Goal: Task Accomplishment & Management: Use online tool/utility

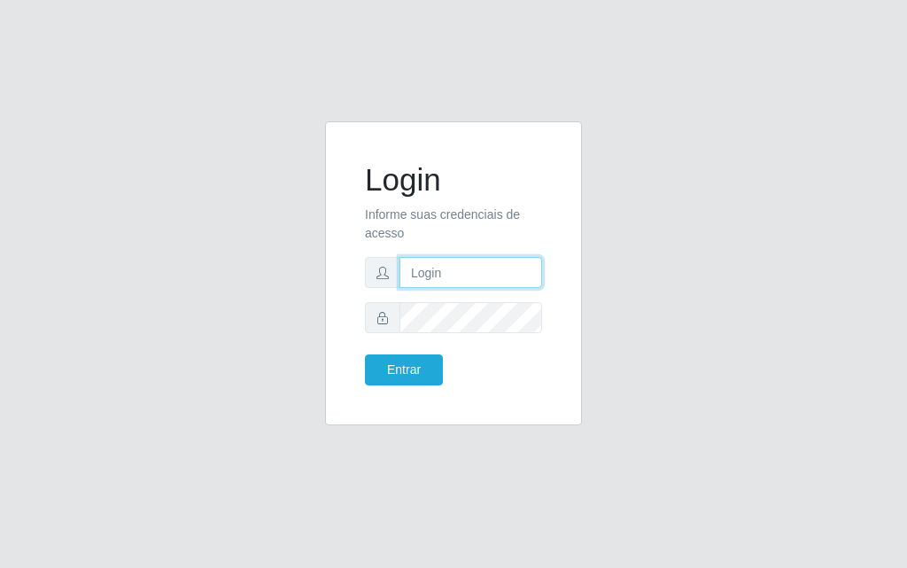
click at [452, 282] on input "text" at bounding box center [471, 272] width 143 height 31
type input "[PERSON_NAME]@[PERSON_NAME]"
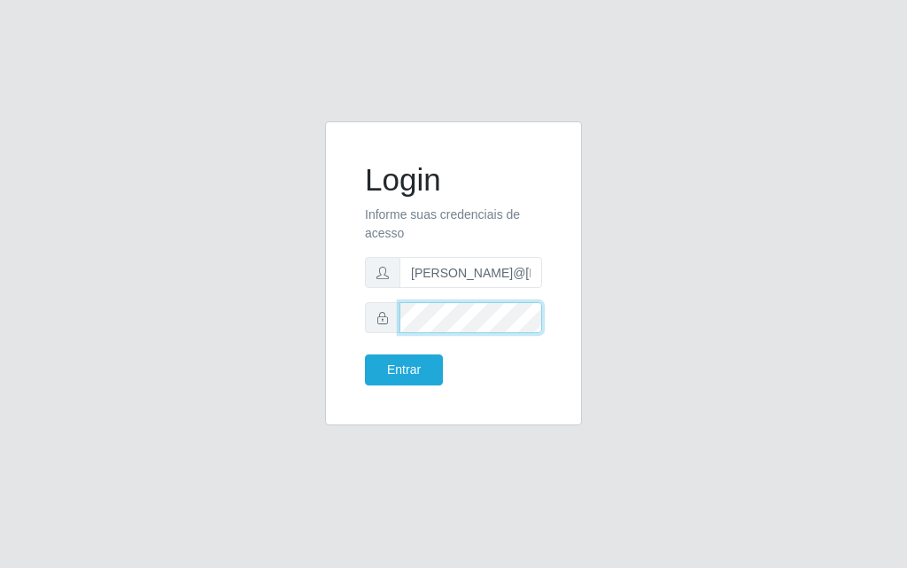
click at [365, 354] on button "Entrar" at bounding box center [404, 369] width 78 height 31
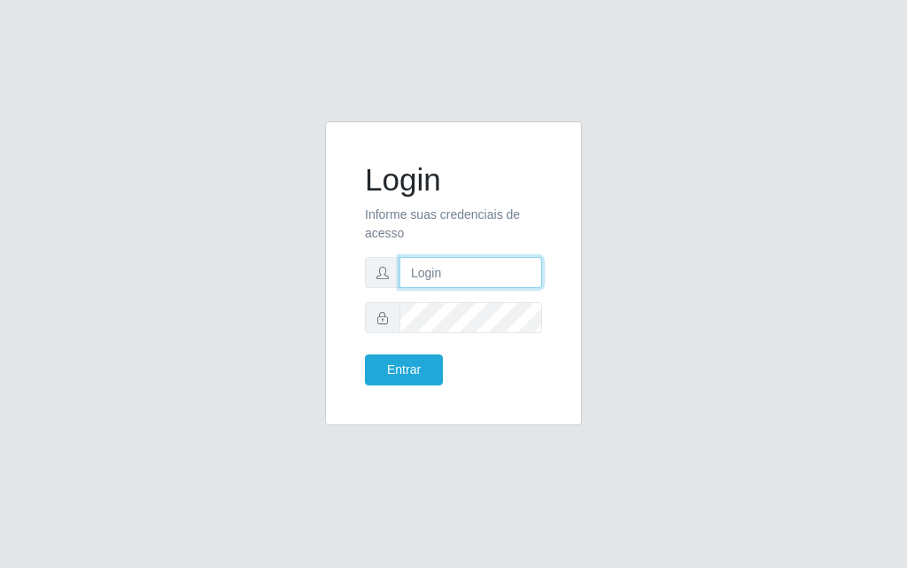
click at [433, 268] on input "text" at bounding box center [471, 272] width 143 height 31
type input "[PERSON_NAME]@[PERSON_NAME]"
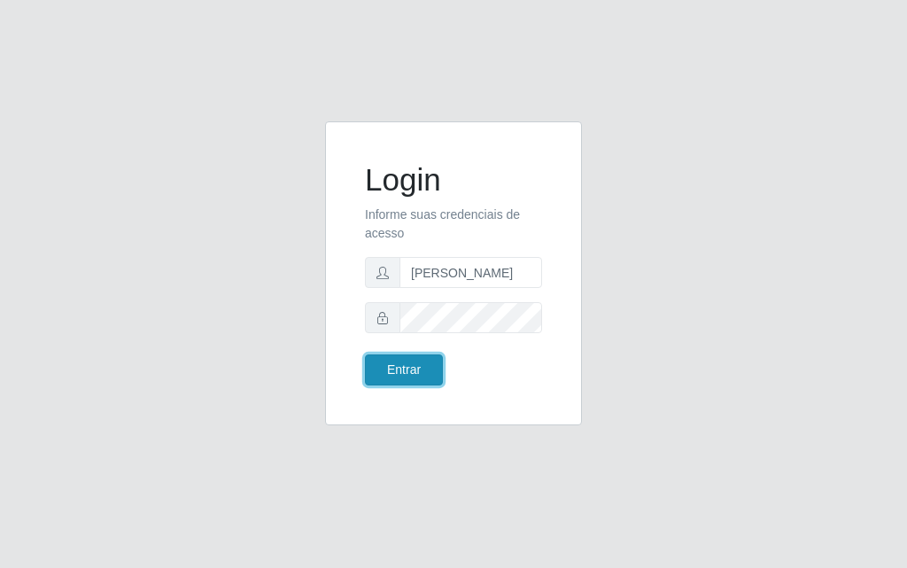
click at [391, 367] on button "Entrar" at bounding box center [404, 369] width 78 height 31
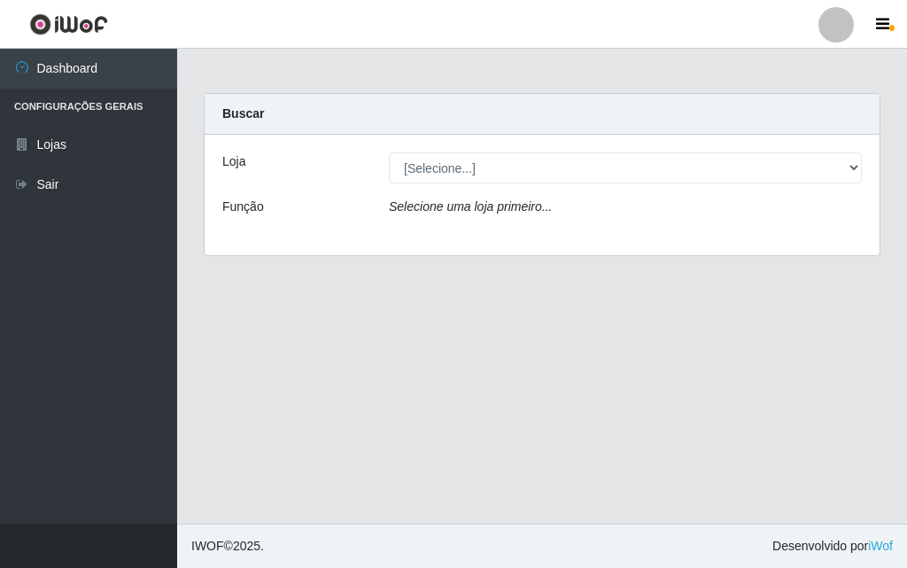
click at [847, 183] on div "Loja [Selecione...] Divino Fogão - Campina Grande Função Selecione uma loja pri…" at bounding box center [542, 195] width 675 height 121
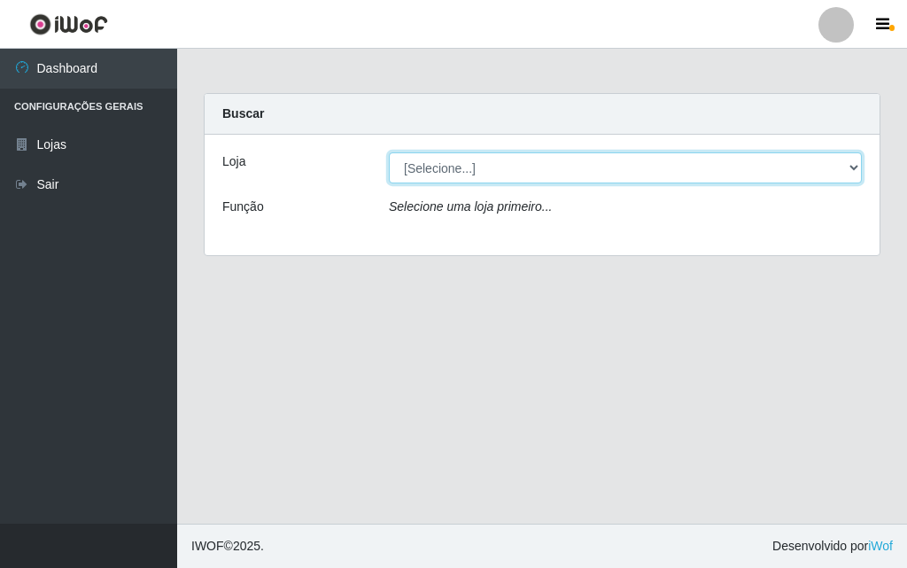
click at [844, 168] on select "[Selecione...] Divino Fogão - Campina Grande" at bounding box center [625, 167] width 473 height 31
select select "499"
click at [389, 152] on select "[Selecione...] Divino Fogão - Campina Grande" at bounding box center [625, 167] width 473 height 31
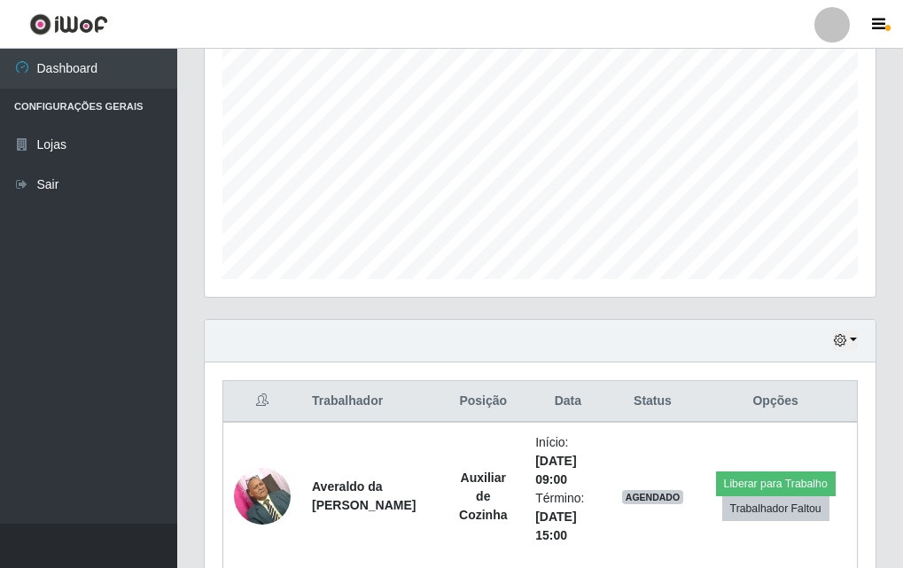
scroll to position [620, 0]
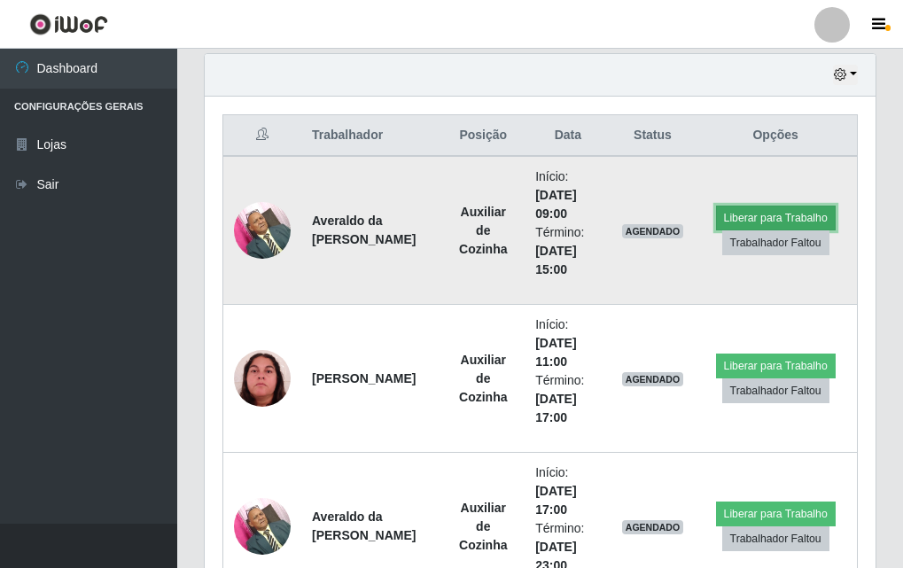
click at [733, 211] on button "Liberar para Trabalho" at bounding box center [776, 218] width 120 height 25
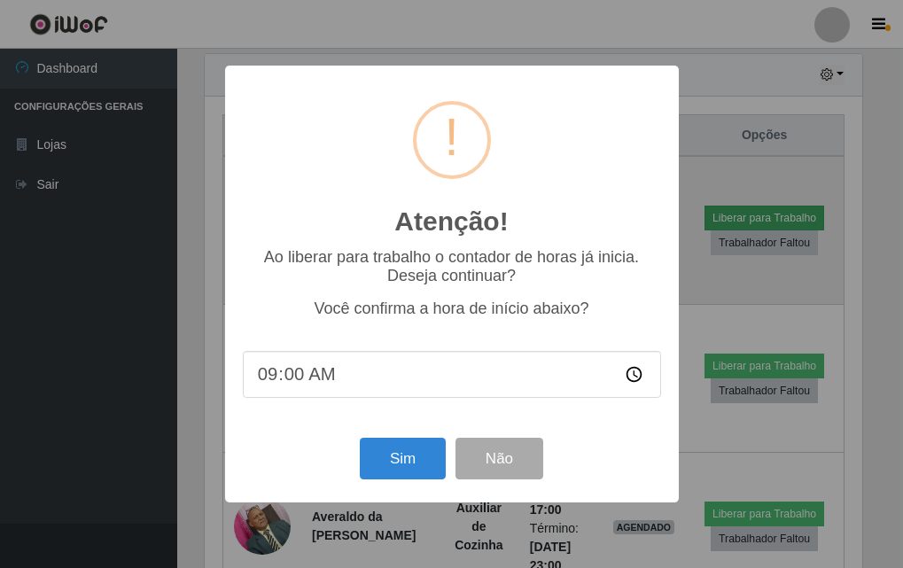
scroll to position [368, 662]
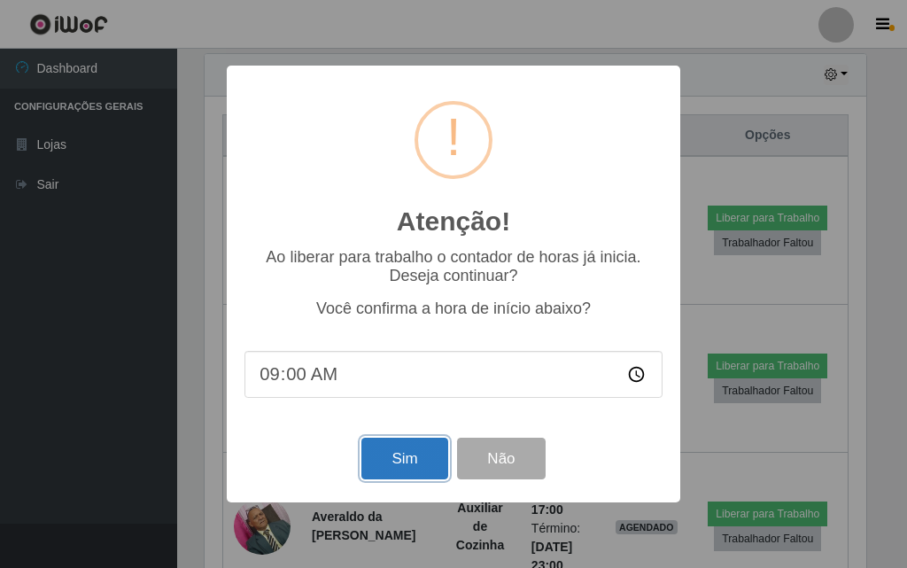
click at [373, 458] on button "Sim" at bounding box center [405, 459] width 86 height 42
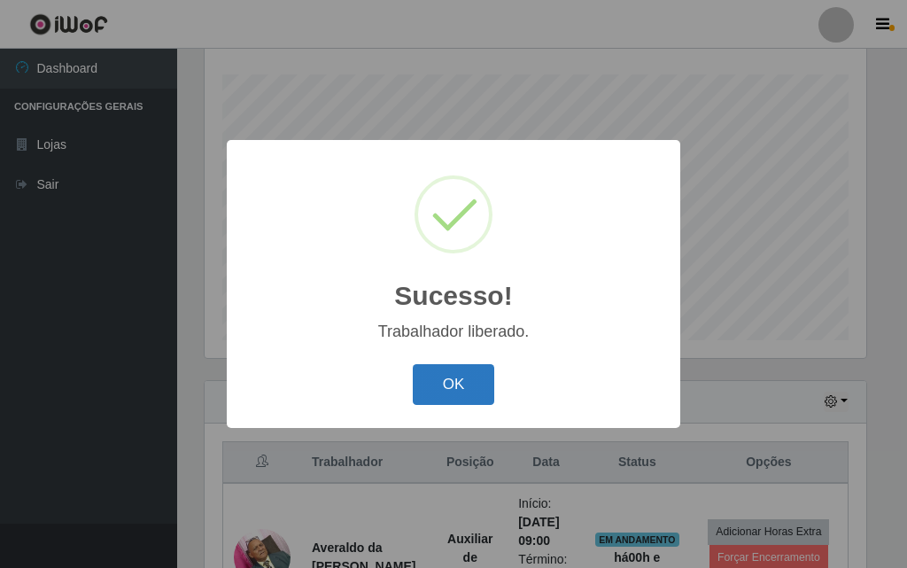
click at [479, 385] on button "OK" at bounding box center [454, 385] width 82 height 42
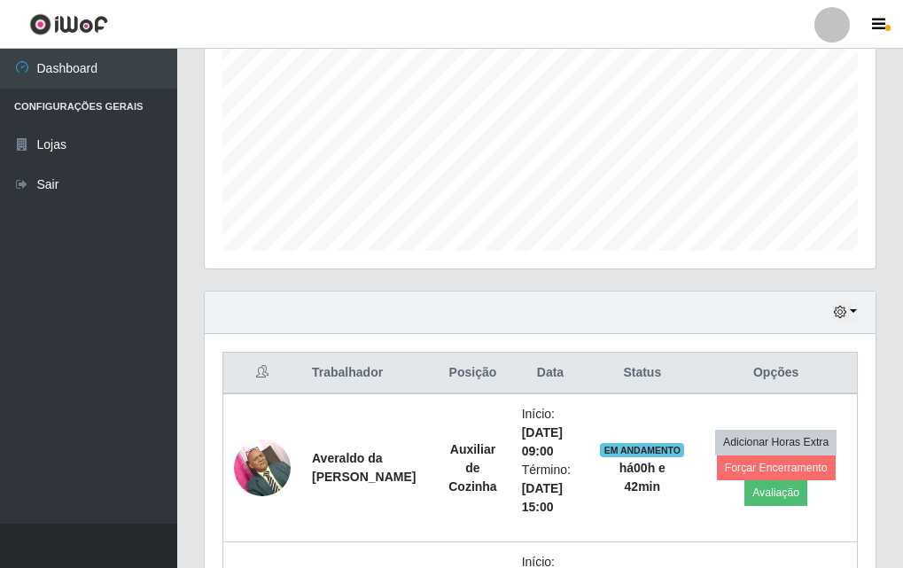
scroll to position [117, 0]
